Goal: Check status: Check status

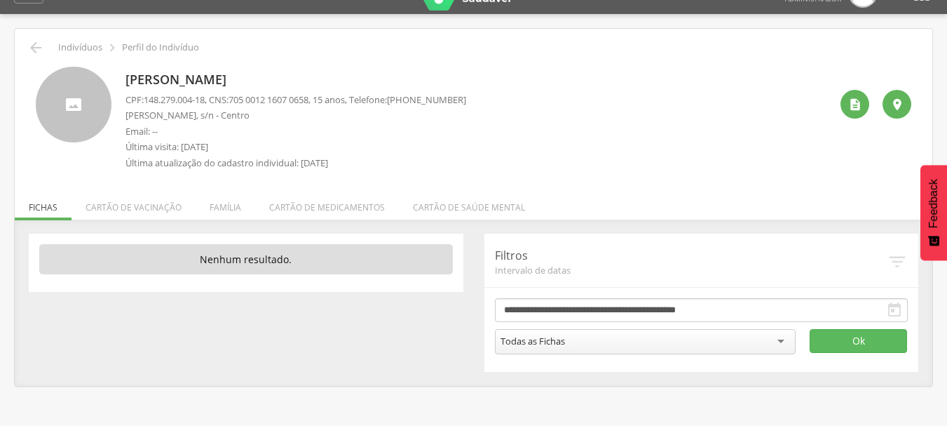
scroll to position [42, 0]
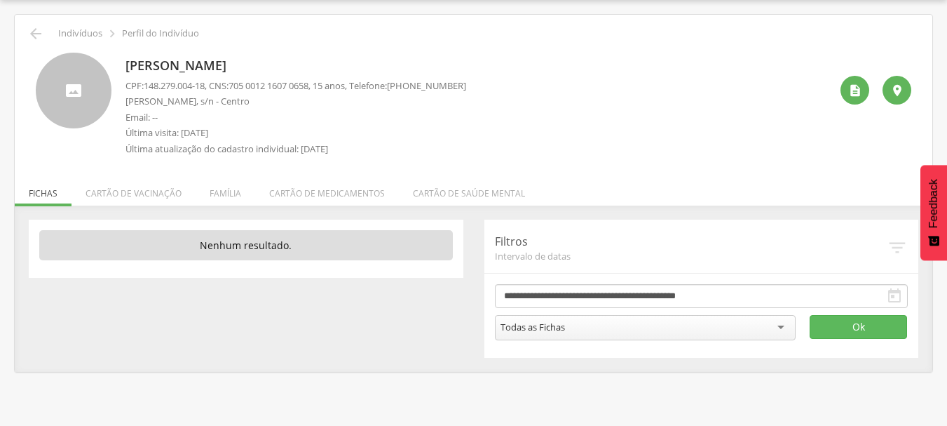
click at [893, 294] on icon "" at bounding box center [894, 295] width 17 height 17
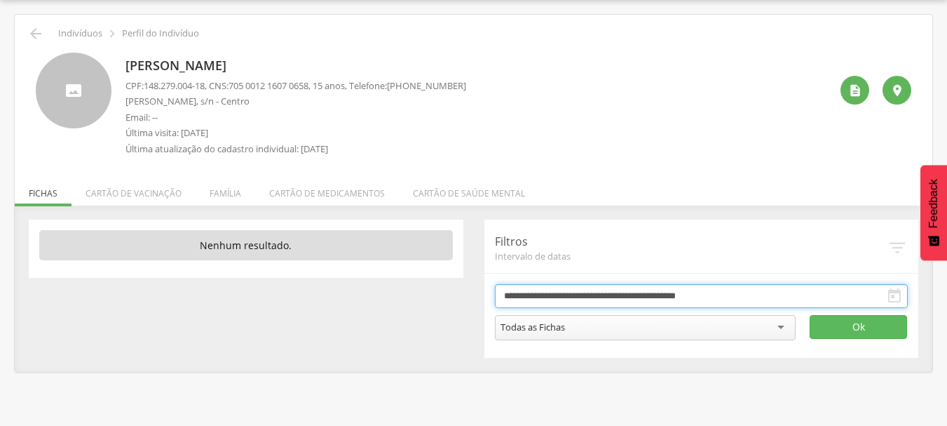
click at [645, 295] on input "**********" at bounding box center [702, 296] width 414 height 24
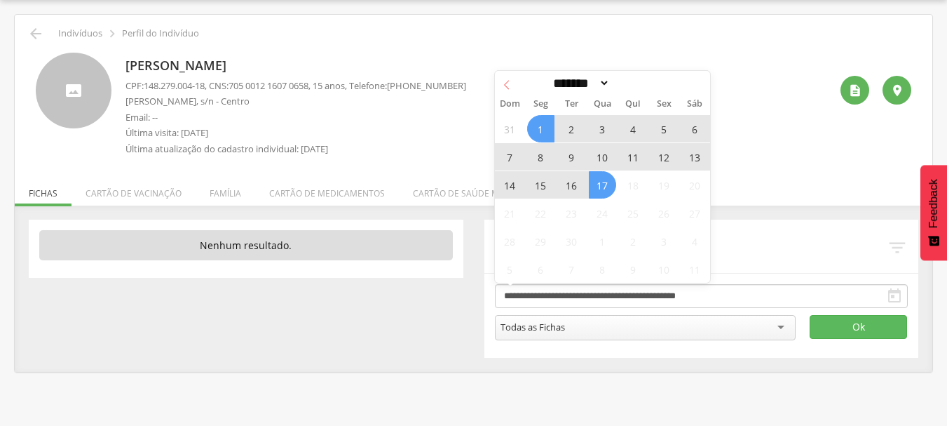
click at [504, 82] on icon at bounding box center [507, 85] width 10 height 10
select select "*"
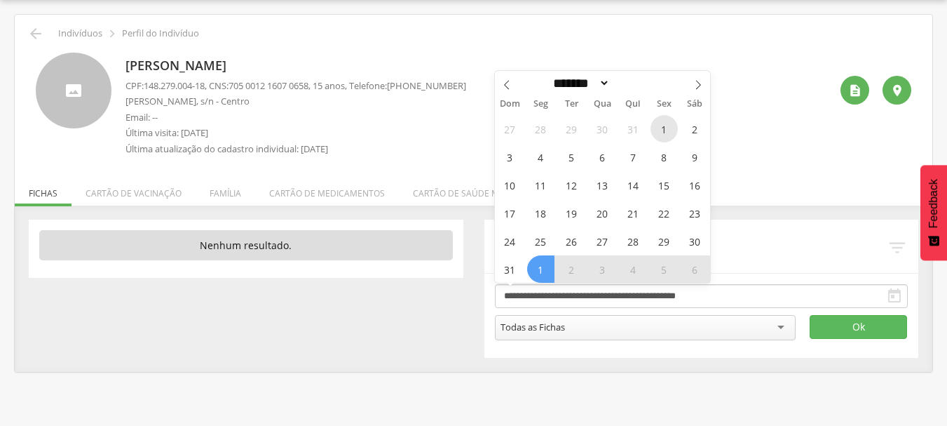
click at [662, 123] on span "1" at bounding box center [664, 128] width 27 height 27
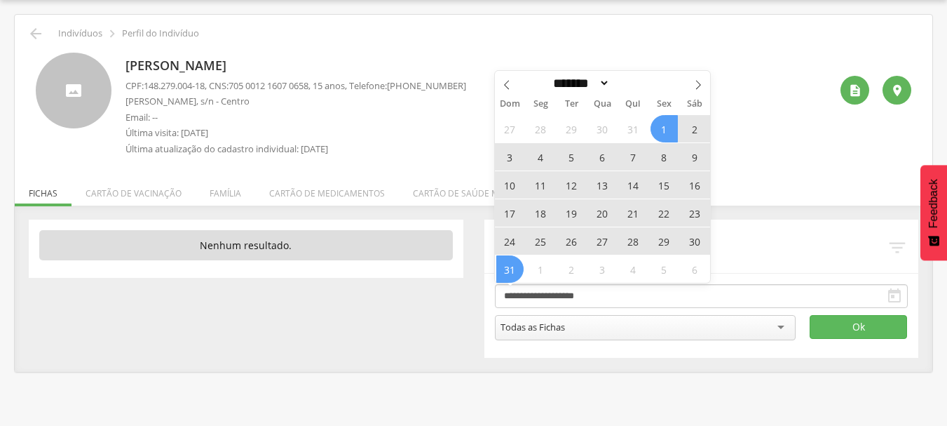
click at [508, 268] on span "31" at bounding box center [509, 268] width 27 height 27
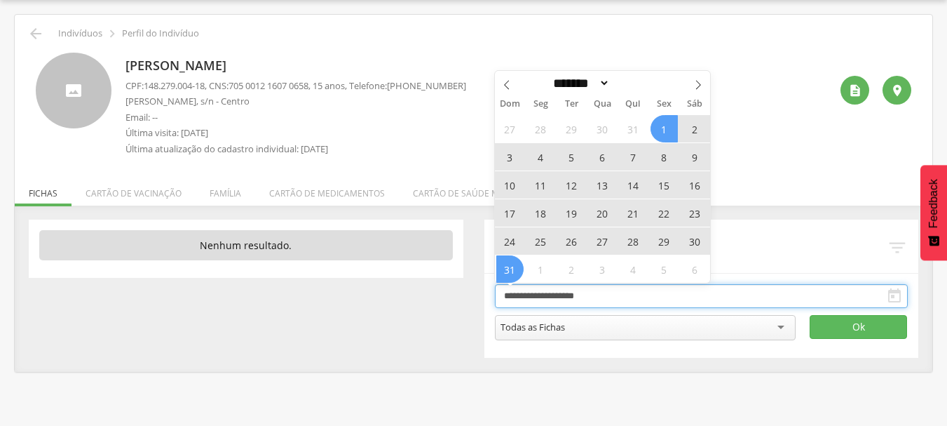
type input "**********"
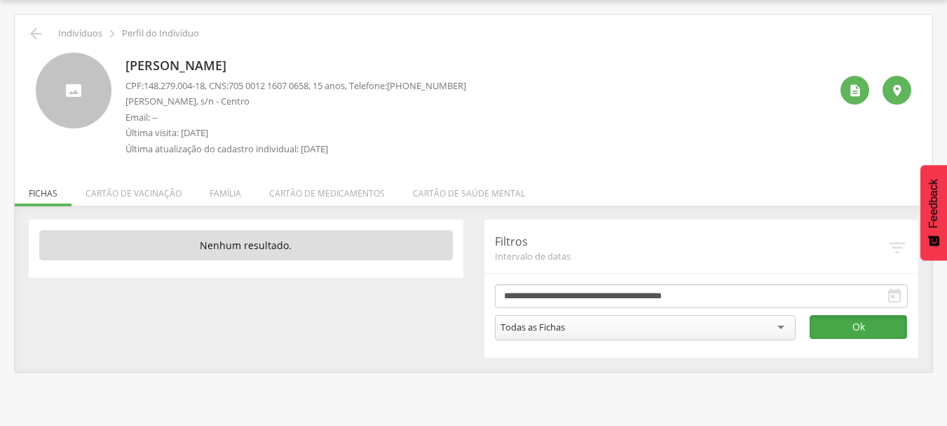
click at [881, 325] on button "Ok" at bounding box center [859, 327] width 98 height 24
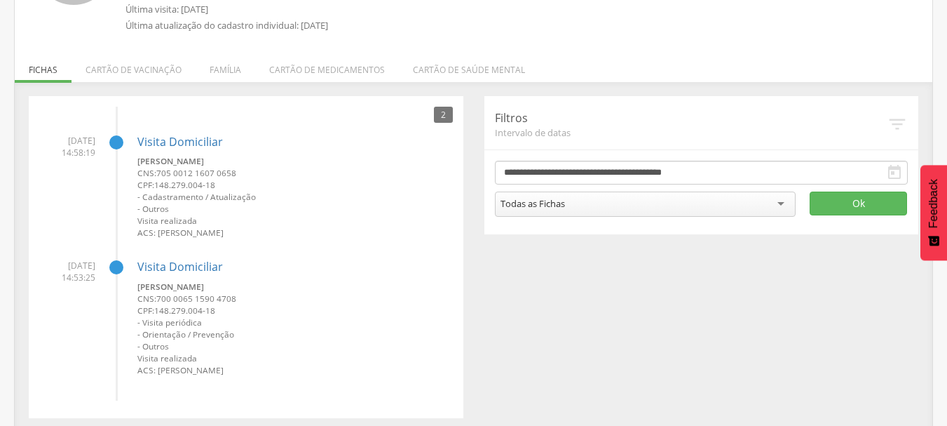
scroll to position [172, 0]
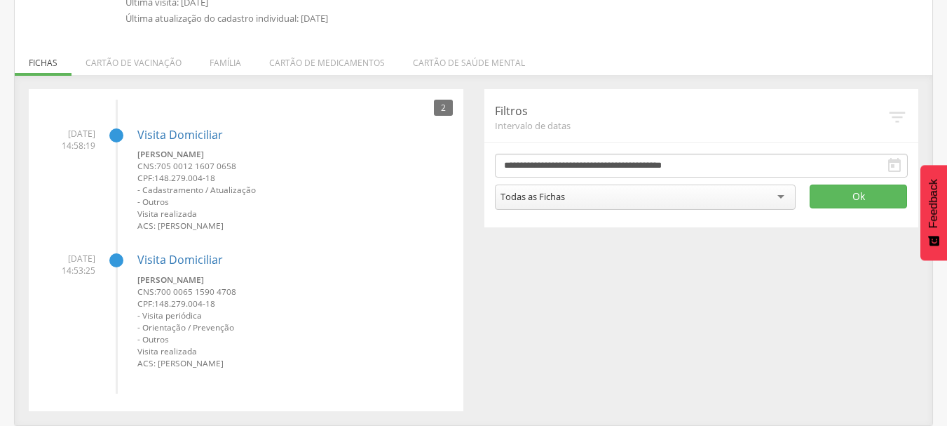
click at [158, 303] on span "148.279.004-18" at bounding box center [184, 302] width 61 height 11
drag, startPoint x: 156, startPoint y: 303, endPoint x: 231, endPoint y: 303, distance: 75.7
click at [231, 303] on small "CPF: 148.279.004-18" at bounding box center [295, 303] width 316 height 12
copy span "148.279.004-18"
click at [326, 300] on small "CPF: 148.279.004-18" at bounding box center [295, 303] width 316 height 12
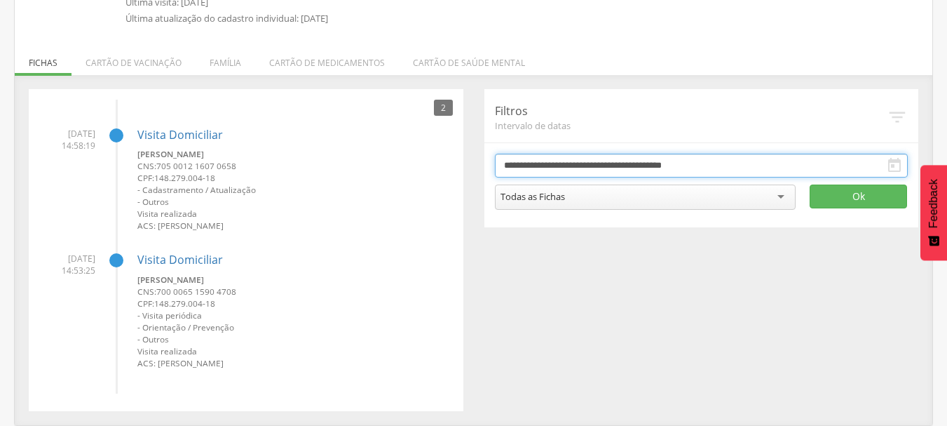
click at [720, 167] on input "**********" at bounding box center [702, 166] width 414 height 24
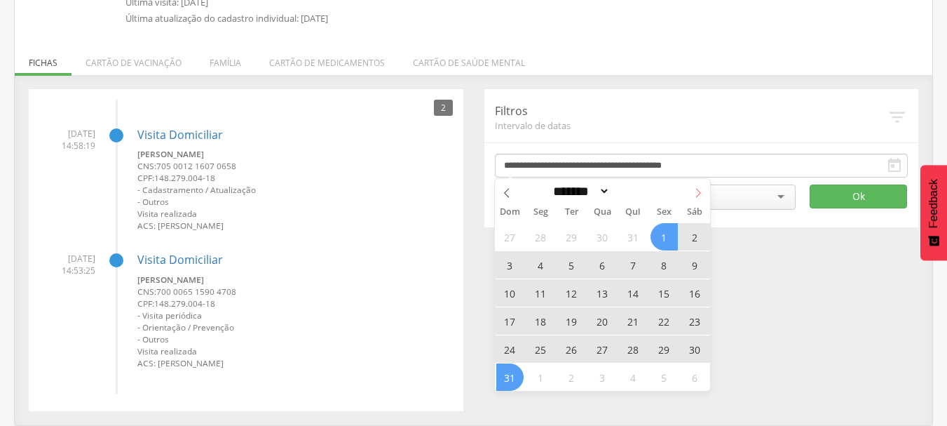
click at [700, 189] on icon at bounding box center [698, 193] width 10 height 10
select select "*"
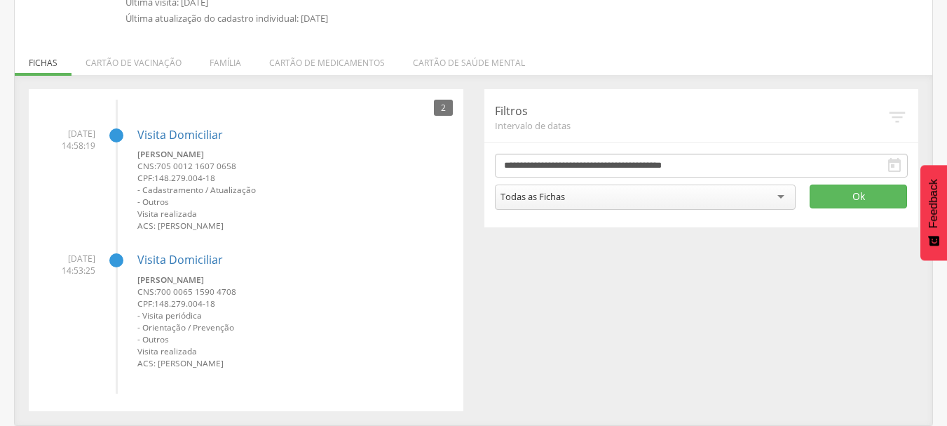
drag, startPoint x: 47, startPoint y: 128, endPoint x: 392, endPoint y: 388, distance: 432.1
click at [392, 388] on ul "07/08/2025 14:58:19 Visita Domiciliar Devid Matheus Barbosa Viana CNS: 705 0012…" at bounding box center [246, 247] width 414 height 294
click at [345, 175] on small "CPF: 148.279.004-18" at bounding box center [295, 178] width 316 height 12
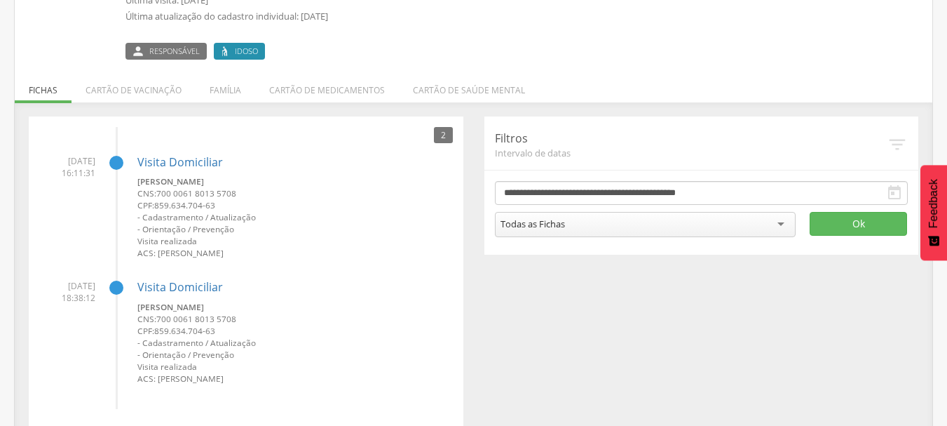
scroll to position [190, 0]
